Goal: Task Accomplishment & Management: Manage account settings

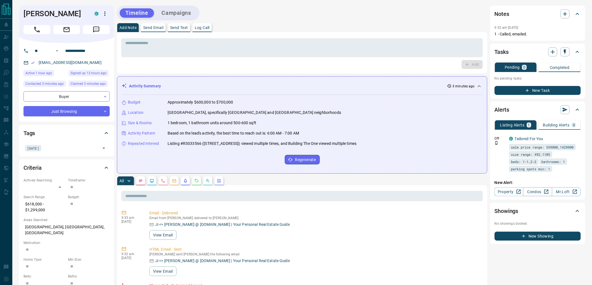
click at [182, 13] on button "Campaigns" at bounding box center [176, 12] width 41 height 9
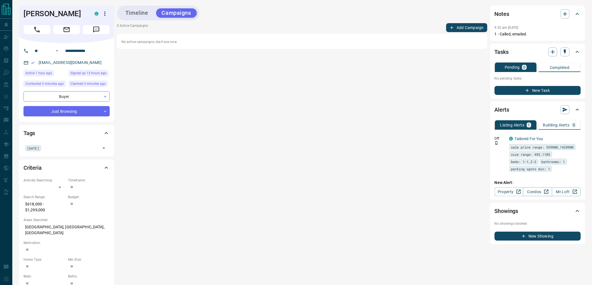
click at [467, 27] on button "Add Campaign" at bounding box center [466, 27] width 41 height 9
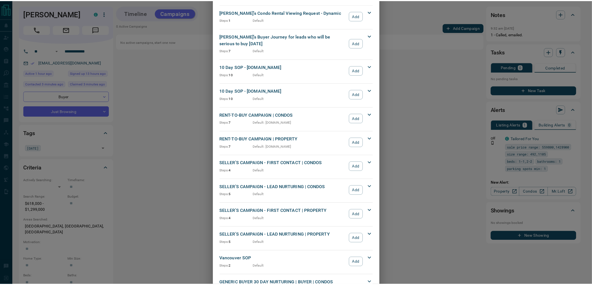
scroll to position [463, 0]
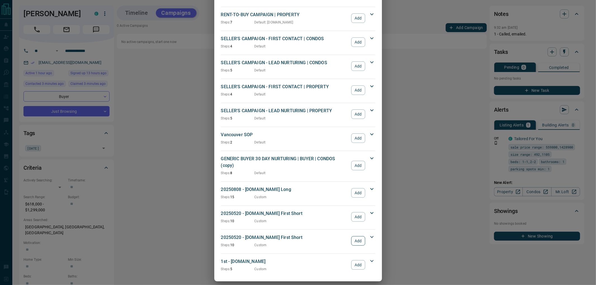
click at [354, 236] on button "Add" at bounding box center [358, 241] width 14 height 10
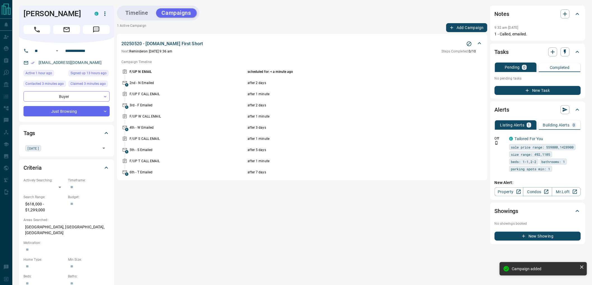
click at [348, 22] on div "Timeline Campaigns 1 Active Campaign Add Campaign 20250520 - [DOMAIN_NAME] Firs…" at bounding box center [302, 125] width 370 height 239
click at [540, 92] on button "New Task" at bounding box center [537, 90] width 86 height 9
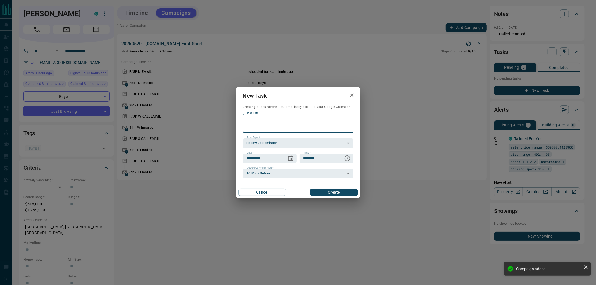
paste textarea "**********"
type textarea "**********"
click at [288, 158] on icon "Choose date, selected date is Sep 14, 2025" at bounding box center [290, 158] width 7 height 7
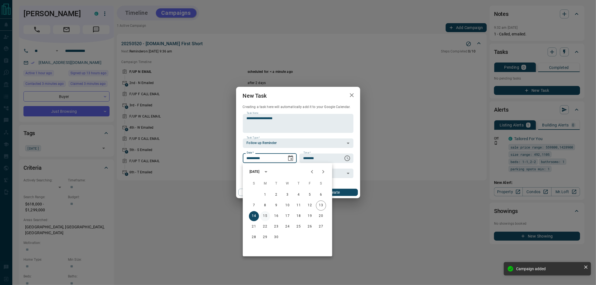
drag, startPoint x: 268, startPoint y: 214, endPoint x: 281, endPoint y: 208, distance: 14.4
click at [267, 214] on button "15" at bounding box center [265, 216] width 10 height 10
type input "**********"
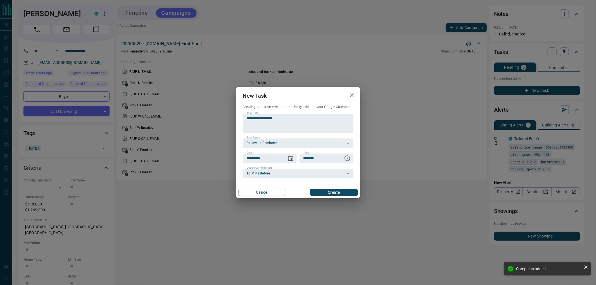
click at [328, 191] on button "Create" at bounding box center [334, 192] width 48 height 7
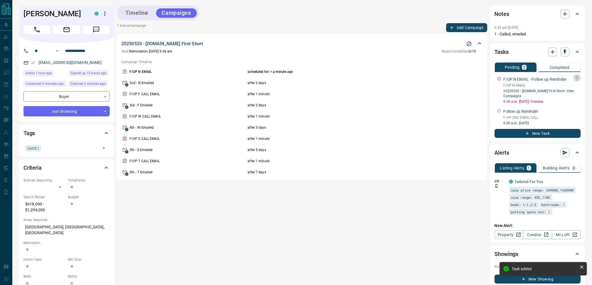
click at [579, 77] on icon "button" at bounding box center [576, 78] width 4 height 4
click at [577, 96] on li "Delete" at bounding box center [568, 97] width 25 height 8
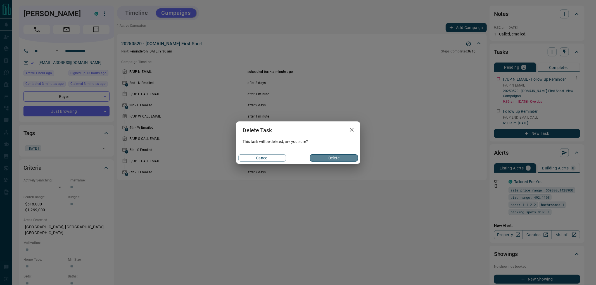
click at [347, 159] on button "Delete" at bounding box center [334, 158] width 48 height 7
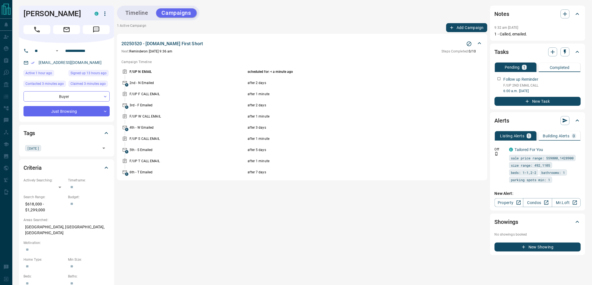
click at [324, 34] on div "20250520 - [DOMAIN_NAME] First Short Next: Reminder on [DATE] 9:36 am Steps Com…" at bounding box center [302, 107] width 370 height 147
click at [328, 26] on div "1 Active Campaign Add Campaign" at bounding box center [302, 27] width 370 height 9
click at [130, 10] on button "Timeline" at bounding box center [137, 12] width 34 height 9
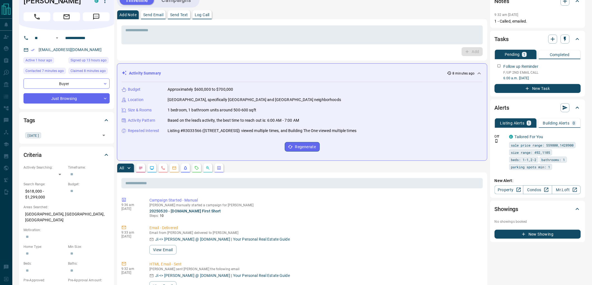
scroll to position [0, 0]
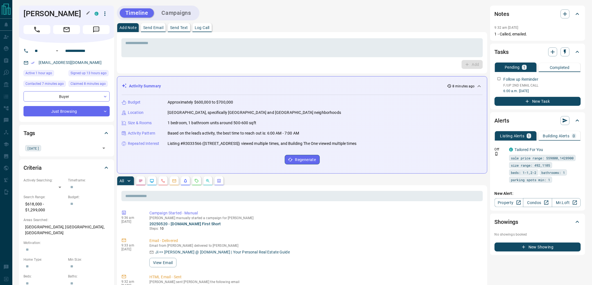
click at [23, 15] on h1 "[PERSON_NAME]" at bounding box center [54, 13] width 63 height 9
drag, startPoint x: 27, startPoint y: 15, endPoint x: 36, endPoint y: 15, distance: 9.2
click at [36, 15] on h1 "[PERSON_NAME]" at bounding box center [54, 13] width 63 height 9
copy div "[PERSON_NAME]"
